Goal: Task Accomplishment & Management: Manage account settings

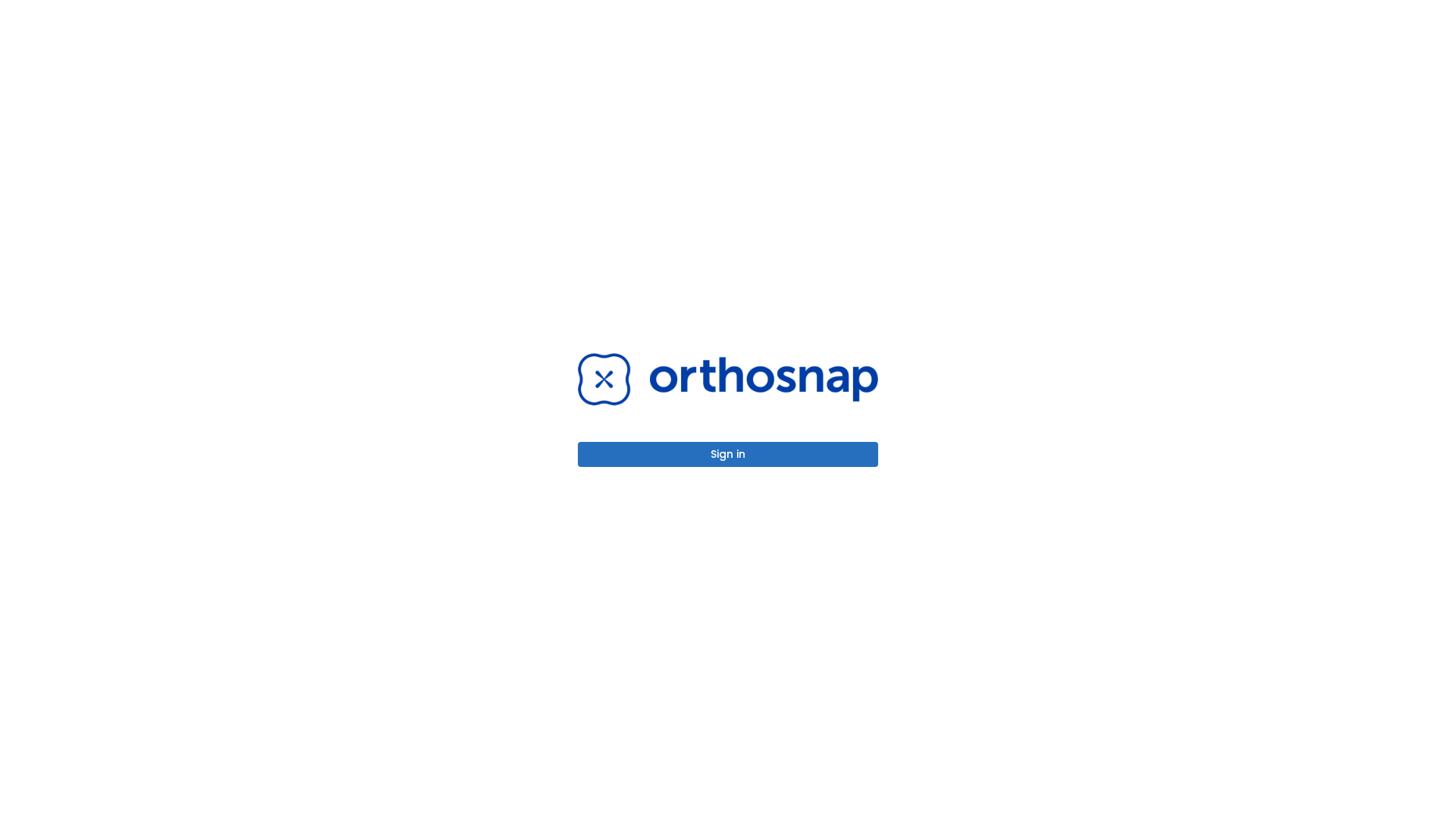
click at [728, 454] on button "Sign in" at bounding box center [728, 454] width 301 height 25
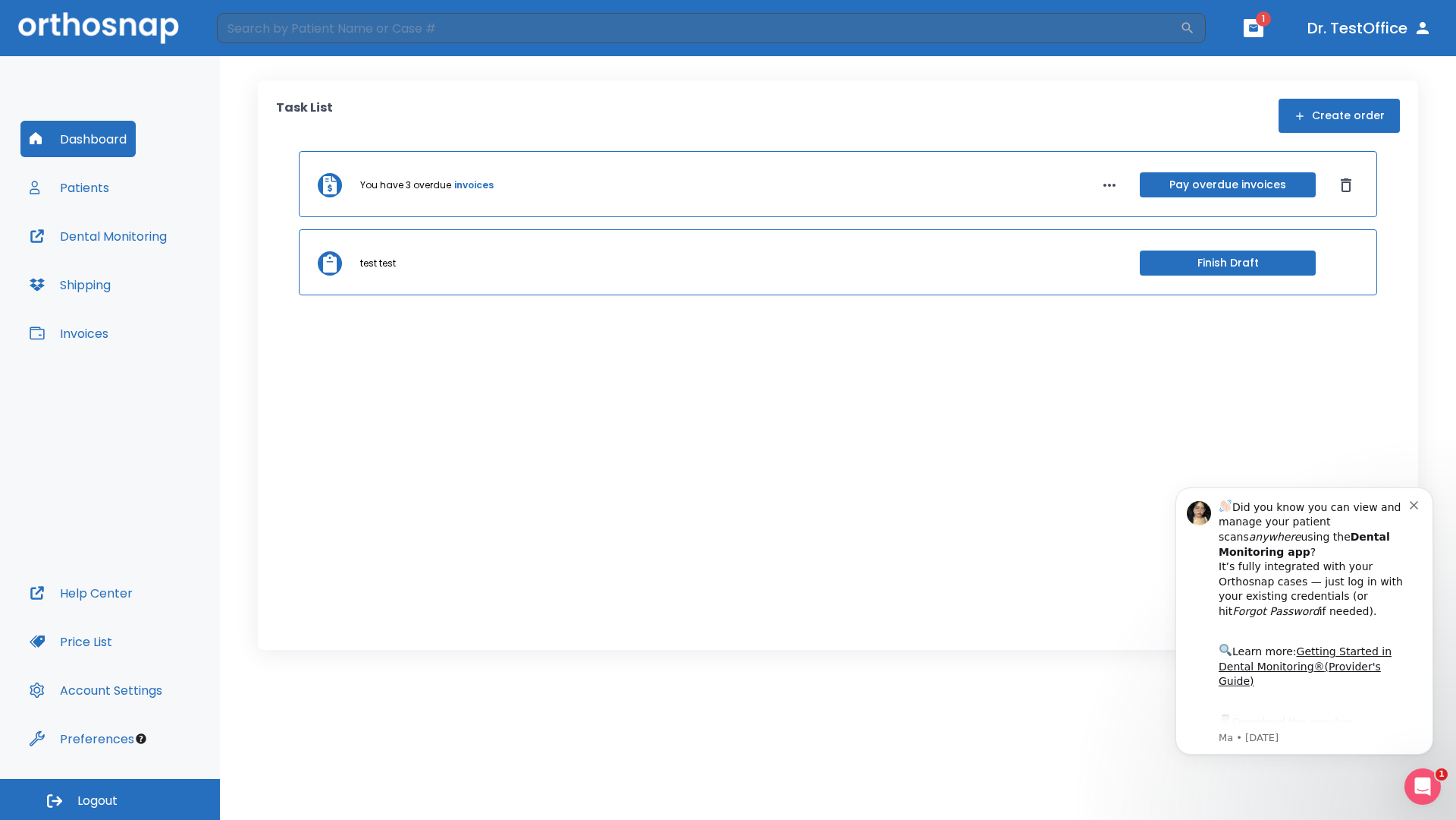
click at [110, 799] on span "Logout" at bounding box center [97, 800] width 41 height 16
